Goal: Information Seeking & Learning: Find specific fact

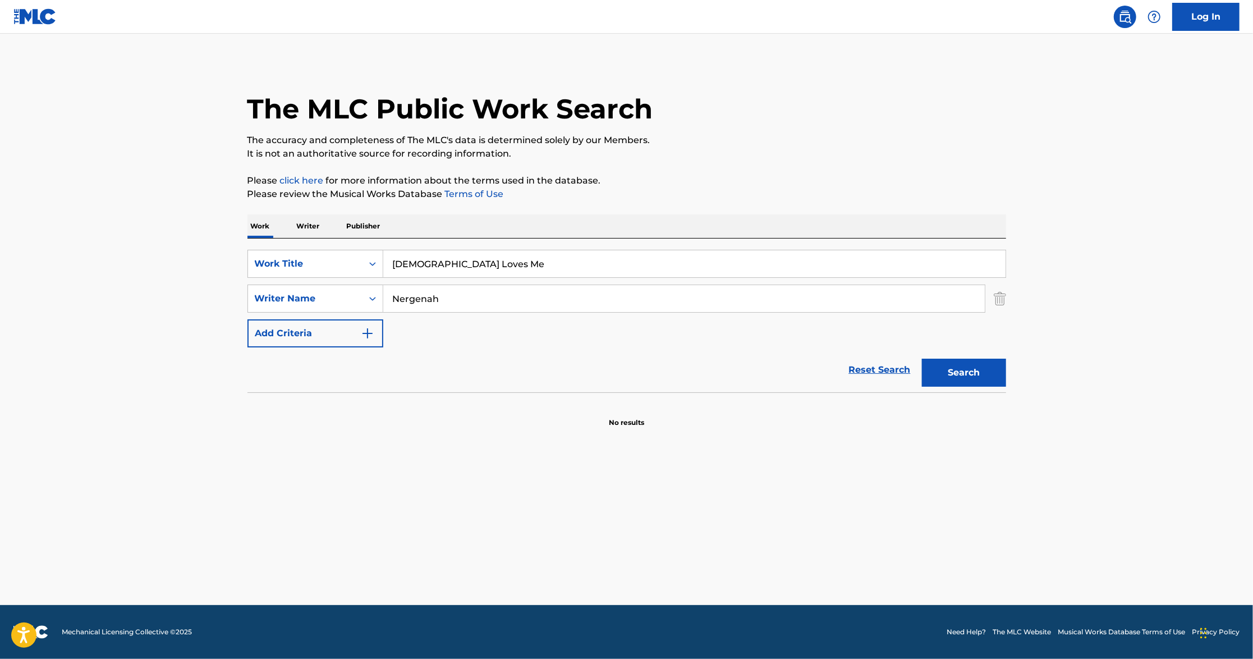
click at [485, 259] on input "[DEMOGRAPHIC_DATA] Loves Me" at bounding box center [694, 263] width 622 height 27
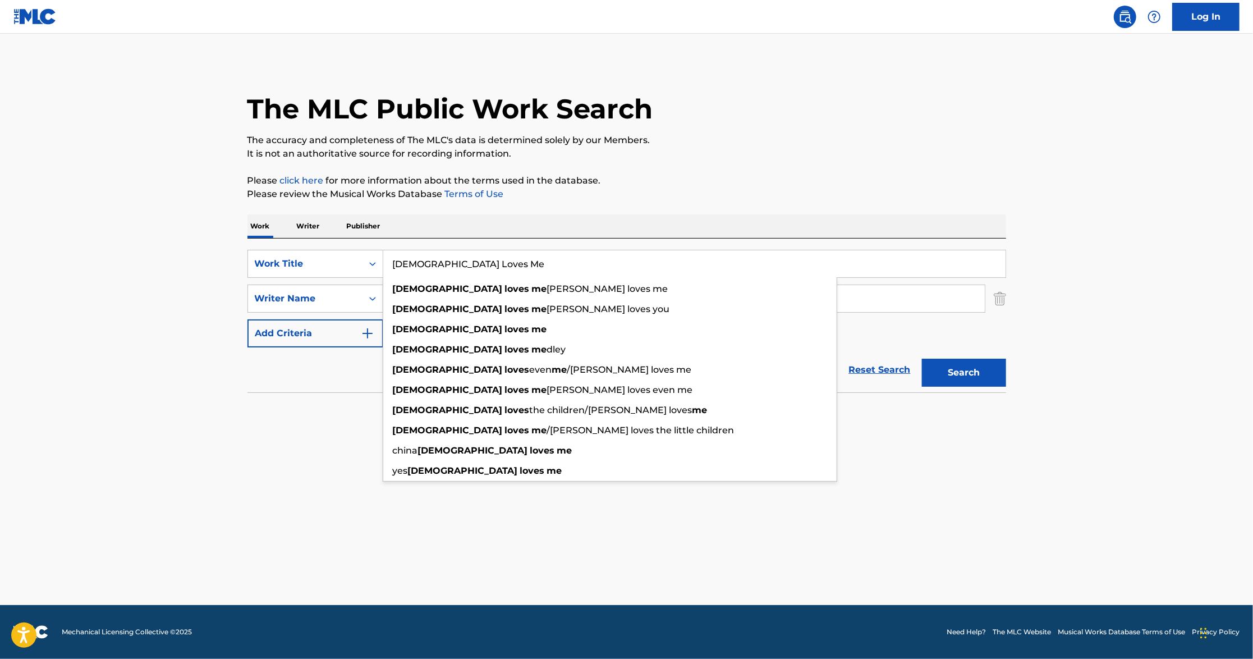
click at [485, 259] on input "[DEMOGRAPHIC_DATA] Loves Me" at bounding box center [694, 263] width 622 height 27
paste input "Dearest Darling"
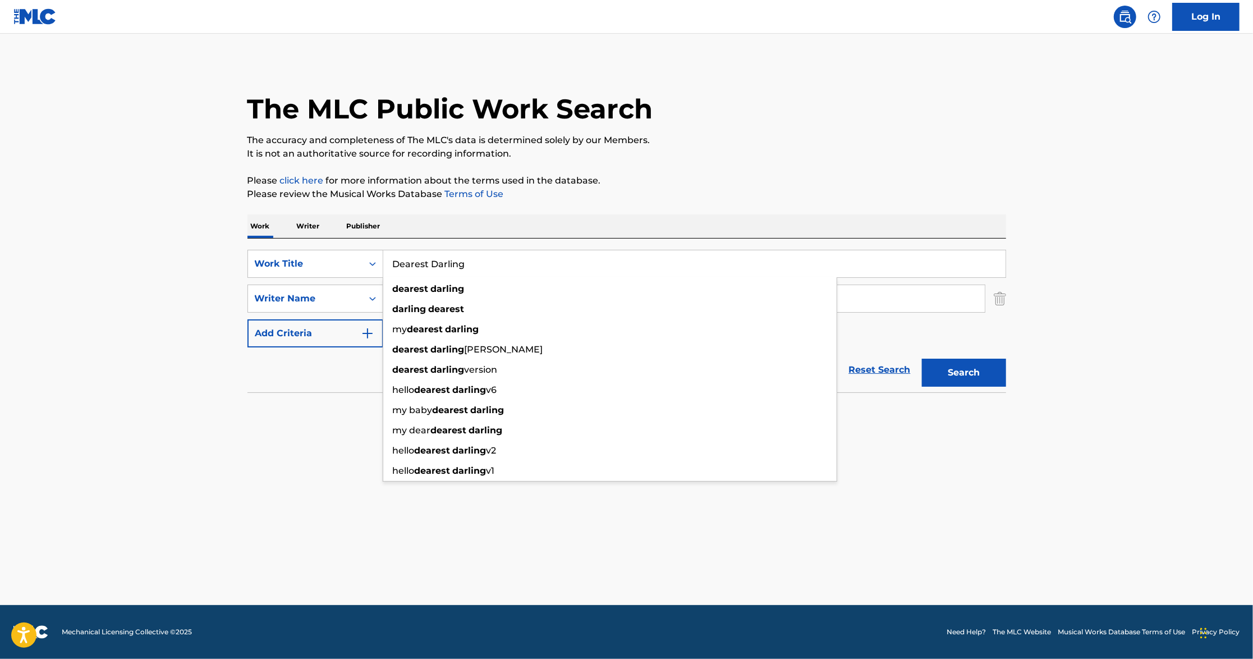
type input "Dearest Darling"
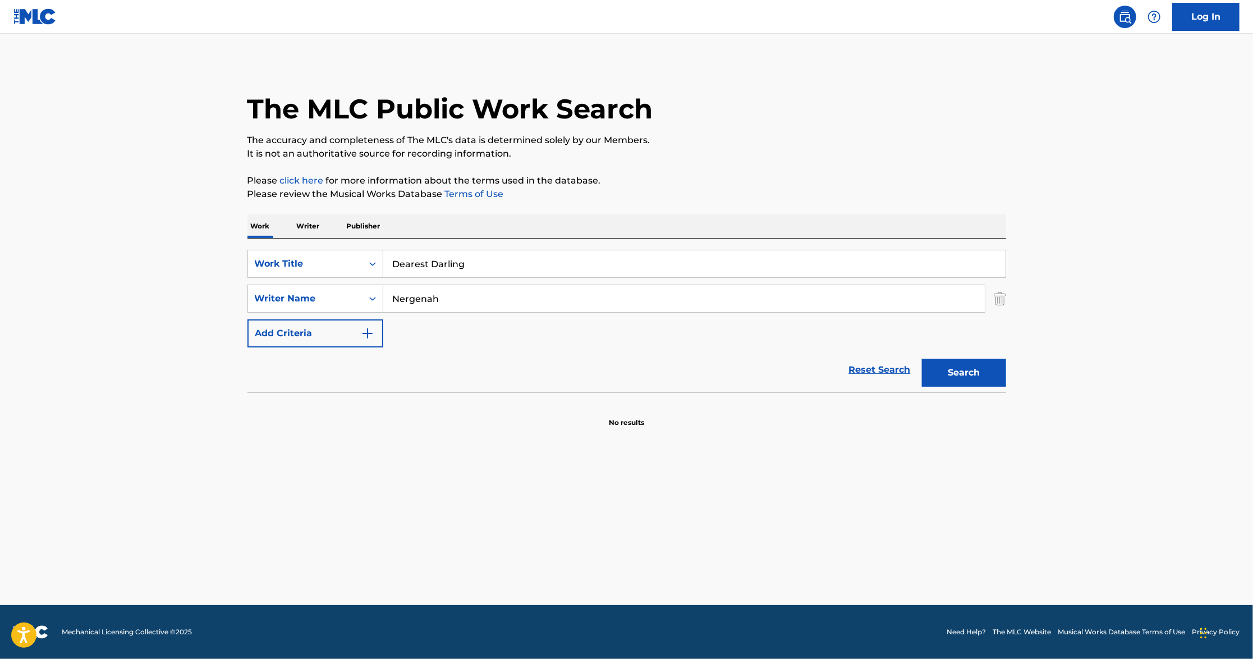
click at [487, 295] on input "Nergenah" at bounding box center [684, 298] width 602 height 27
paste input "[PERSON_NAME]"
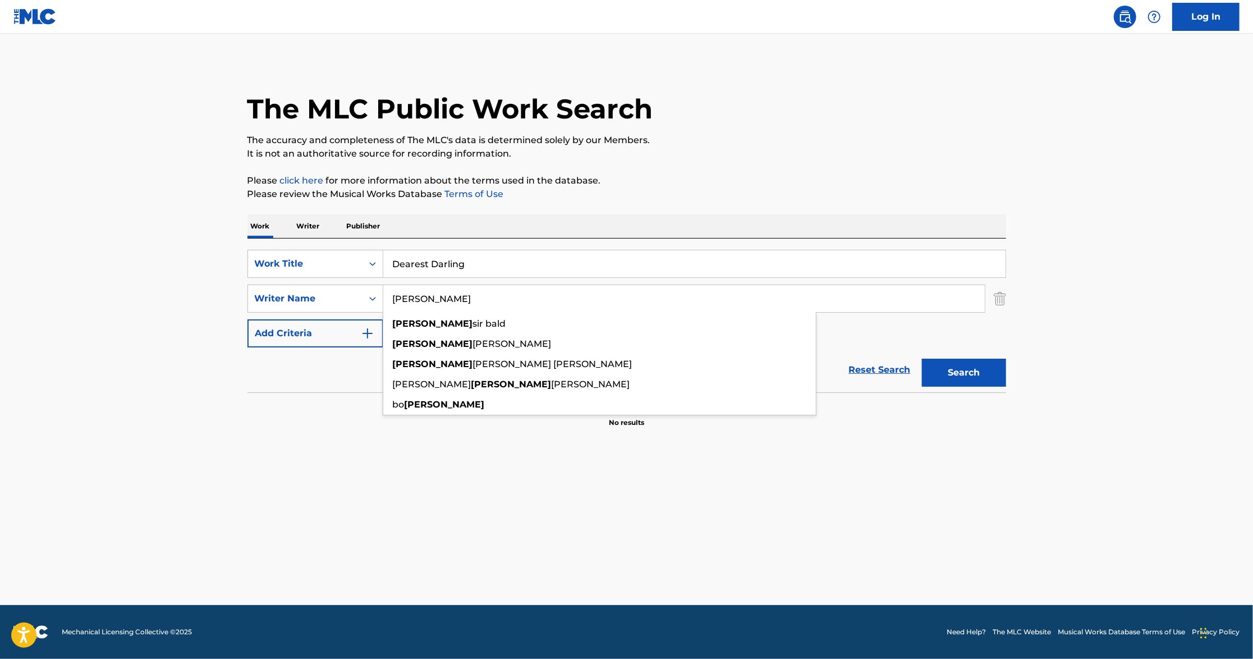
type input "[PERSON_NAME]"
click at [922, 359] on button "Search" at bounding box center [964, 373] width 84 height 28
